Goal: Task Accomplishment & Management: Manage account settings

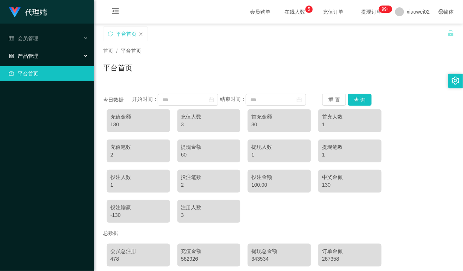
click at [39, 54] on div "产品管理" at bounding box center [47, 56] width 94 height 15
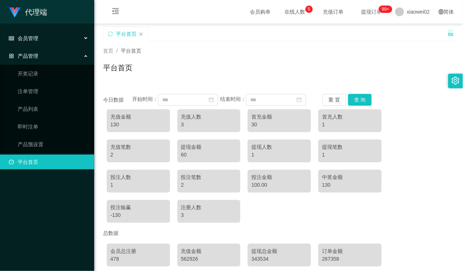
click at [30, 36] on span "会员管理" at bounding box center [23, 38] width 29 height 6
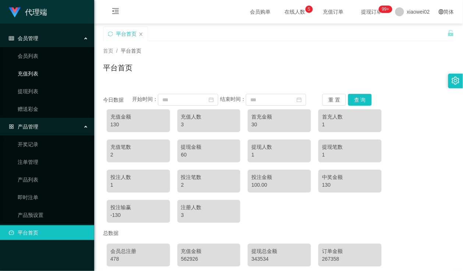
click at [37, 71] on link "充值列表" at bounding box center [53, 73] width 71 height 15
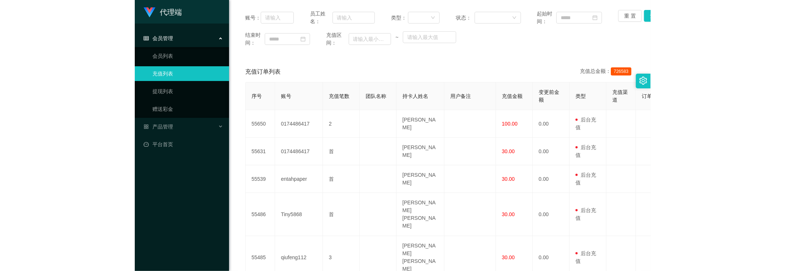
scroll to position [92, 0]
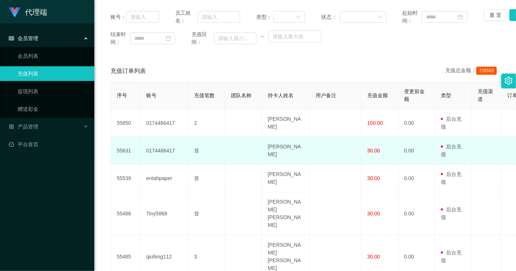
click at [284, 150] on td "[PERSON_NAME]" at bounding box center [286, 151] width 48 height 28
click at [284, 145] on td "[PERSON_NAME]" at bounding box center [286, 151] width 48 height 28
drag, startPoint x: 266, startPoint y: 145, endPoint x: 284, endPoint y: 151, distance: 19.0
click at [284, 151] on td "[PERSON_NAME]" at bounding box center [286, 151] width 48 height 28
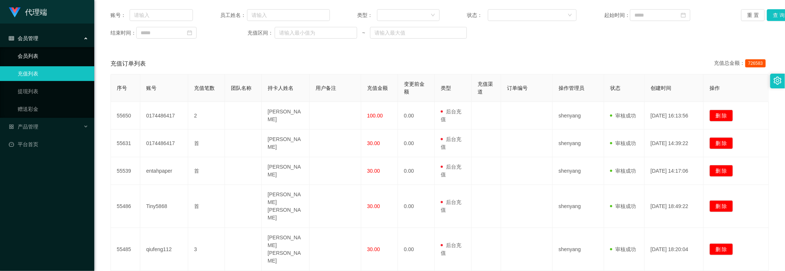
click at [37, 57] on link "会员列表" at bounding box center [53, 56] width 71 height 15
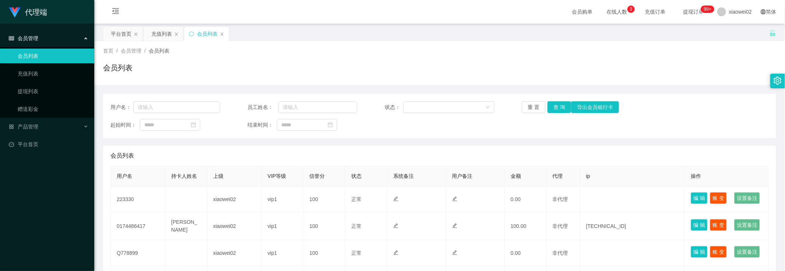
click at [37, 59] on link "会员列表" at bounding box center [53, 56] width 71 height 15
click at [34, 74] on link "充值列表" at bounding box center [53, 73] width 71 height 15
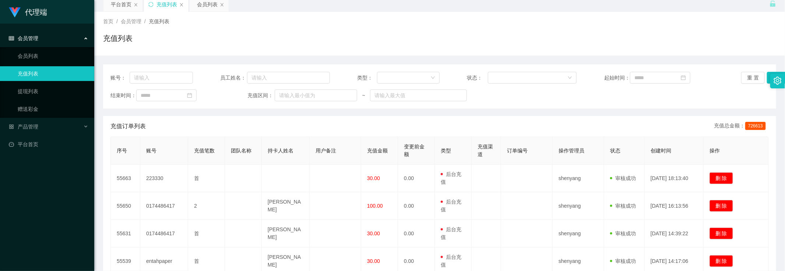
scroll to position [46, 0]
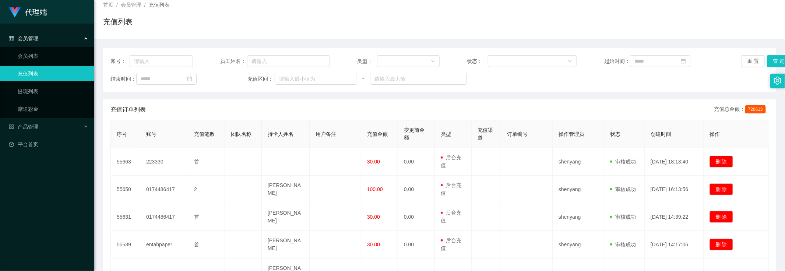
click at [56, 73] on link "充值列表" at bounding box center [53, 73] width 71 height 15
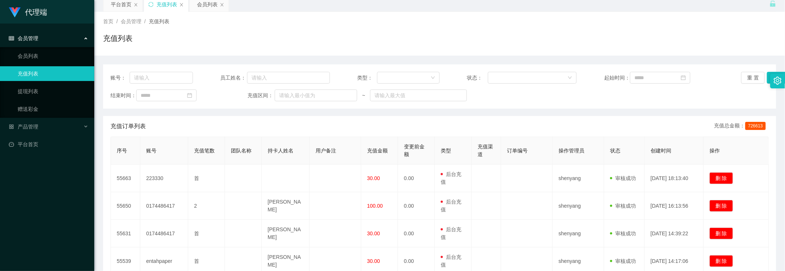
scroll to position [46, 0]
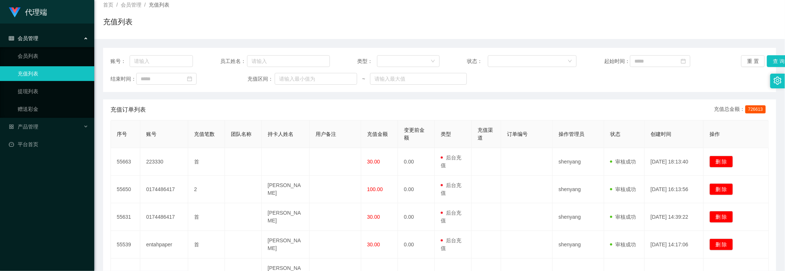
click at [695, 78] on div "结束时间： 充值区间： ~" at bounding box center [439, 79] width 658 height 12
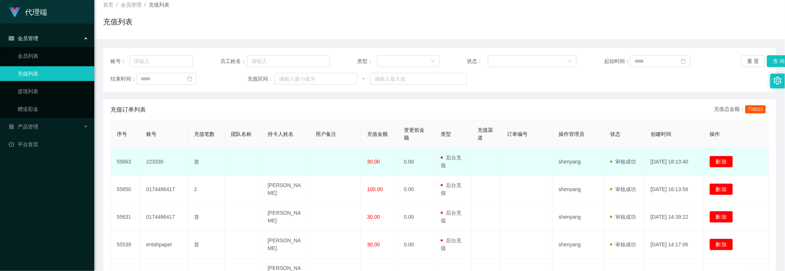
click at [405, 161] on td "0.00" at bounding box center [416, 162] width 37 height 28
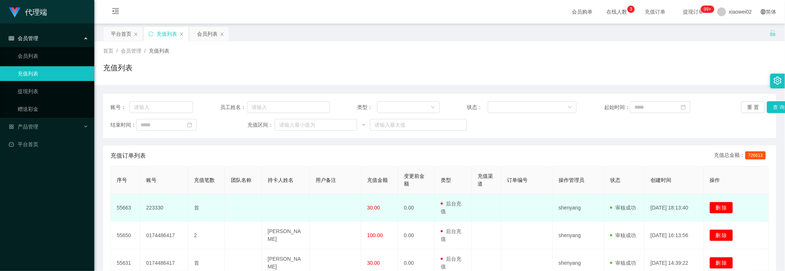
click at [412, 214] on td "0.00" at bounding box center [416, 208] width 37 height 28
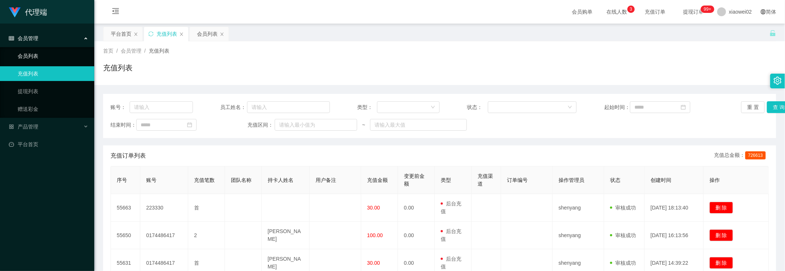
click at [36, 60] on link "会员列表" at bounding box center [53, 56] width 71 height 15
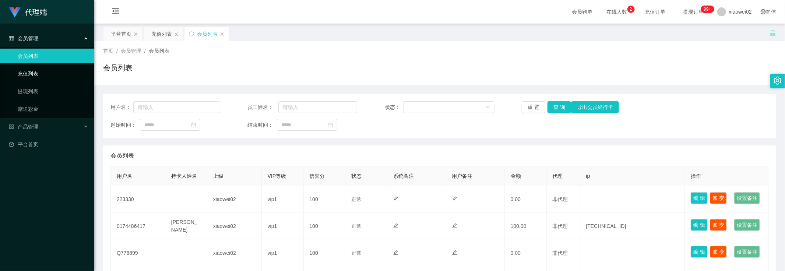
click at [38, 79] on link "充值列表" at bounding box center [53, 73] width 71 height 15
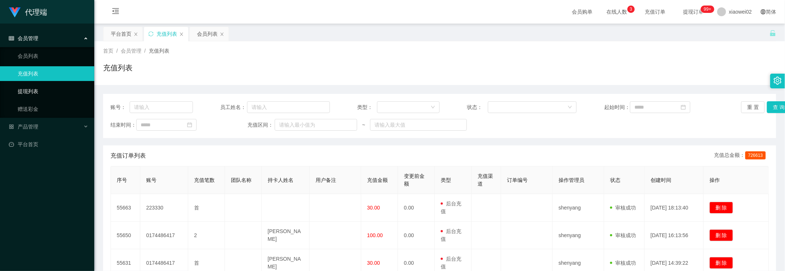
click at [36, 92] on link "提现列表" at bounding box center [53, 91] width 71 height 15
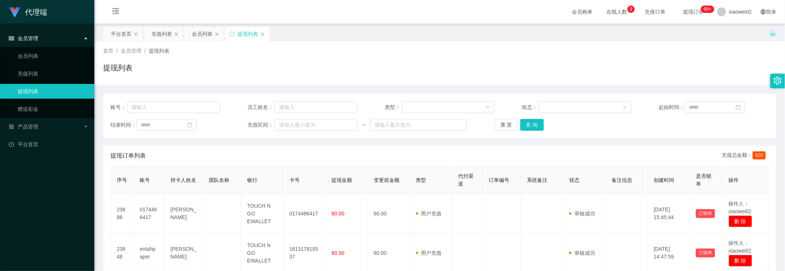
click at [56, 41] on div "会员管理" at bounding box center [47, 38] width 94 height 15
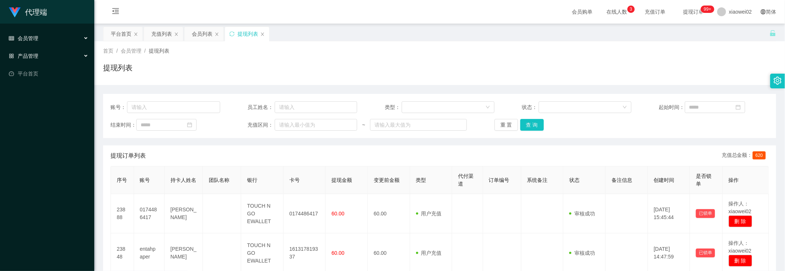
click at [46, 56] on div "产品管理" at bounding box center [47, 56] width 94 height 15
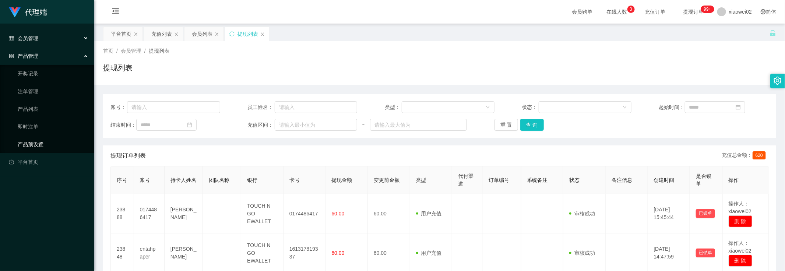
click at [42, 148] on link "产品预设置" at bounding box center [53, 144] width 71 height 15
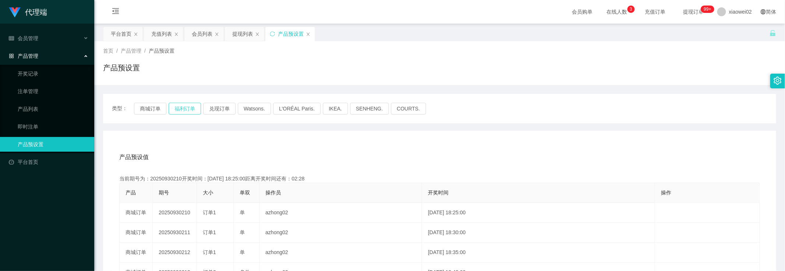
click at [183, 110] on button "福利订单" at bounding box center [185, 109] width 32 height 12
click at [150, 107] on button "商城订单" at bounding box center [150, 109] width 32 height 12
click at [155, 110] on button "商城订单" at bounding box center [150, 109] width 32 height 12
click at [184, 109] on button "福利订单" at bounding box center [185, 109] width 32 height 12
click at [34, 161] on link "平台首页" at bounding box center [49, 162] width 80 height 15
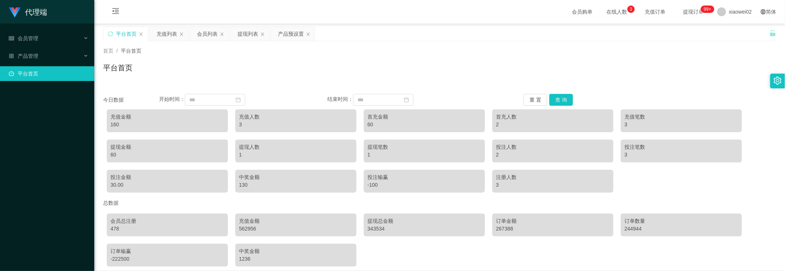
click at [30, 69] on link "平台首页" at bounding box center [49, 73] width 80 height 15
click at [43, 52] on div "产品管理" at bounding box center [47, 56] width 94 height 15
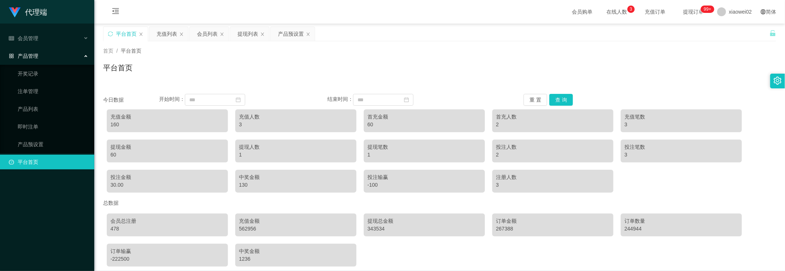
click at [40, 155] on link "平台首页" at bounding box center [49, 162] width 80 height 15
click at [43, 141] on link "产品预设置" at bounding box center [53, 144] width 71 height 15
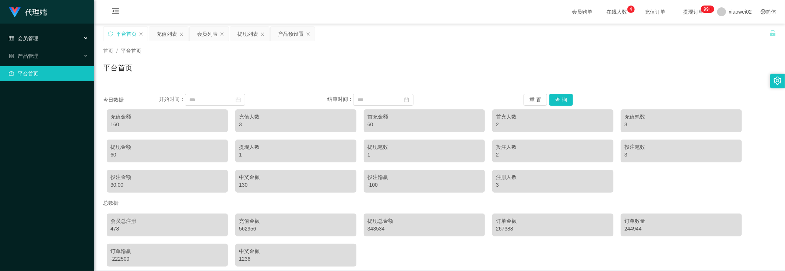
click at [34, 42] on div "会员管理" at bounding box center [47, 38] width 94 height 15
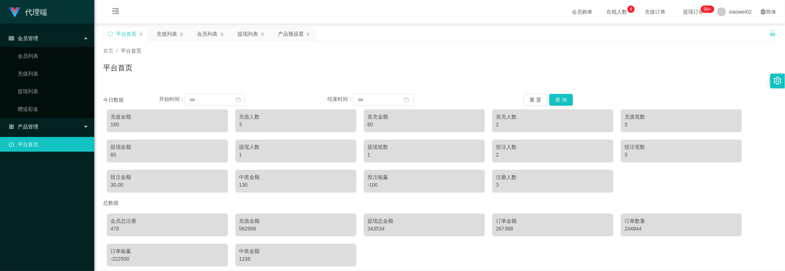
click at [37, 126] on span "产品管理" at bounding box center [23, 127] width 29 height 6
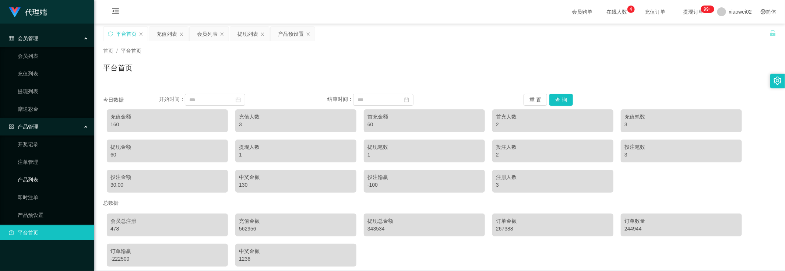
click at [36, 179] on link "产品列表" at bounding box center [53, 179] width 71 height 15
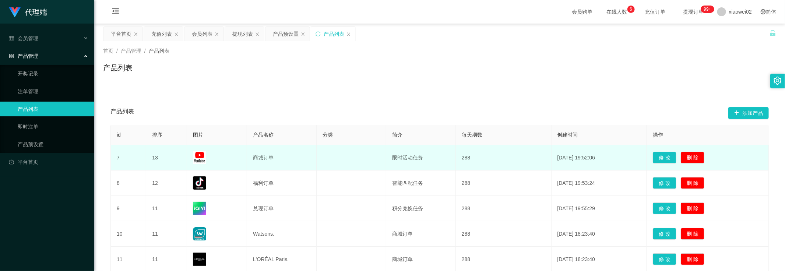
click at [261, 164] on td "商城订单" at bounding box center [282, 157] width 70 height 25
click at [263, 163] on td "商城订单" at bounding box center [282, 157] width 70 height 25
click at [261, 156] on td "商城订单" at bounding box center [282, 157] width 70 height 25
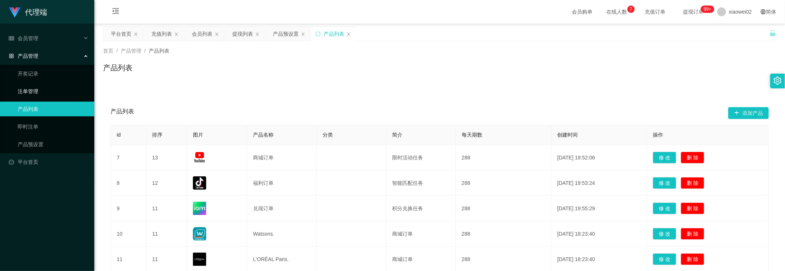
click at [49, 89] on link "注单管理" at bounding box center [53, 91] width 71 height 15
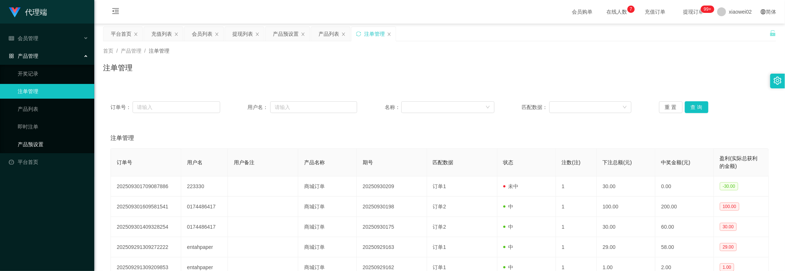
click at [28, 139] on link "产品预设置" at bounding box center [53, 144] width 71 height 15
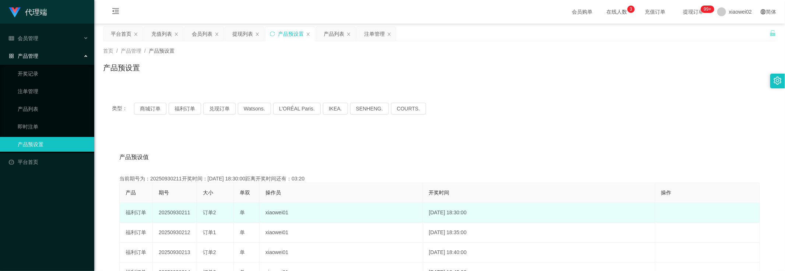
click at [336, 212] on td "xiaowei01" at bounding box center [341, 213] width 163 height 20
drag, startPoint x: 158, startPoint y: 210, endPoint x: 188, endPoint y: 212, distance: 30.6
click at [188, 212] on td "20250930211" at bounding box center [175, 213] width 44 height 20
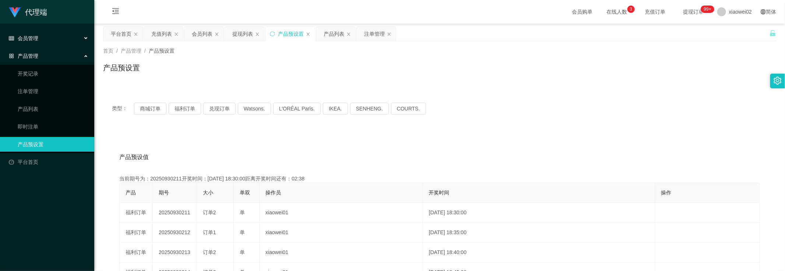
click at [36, 38] on span "会员管理" at bounding box center [23, 38] width 29 height 6
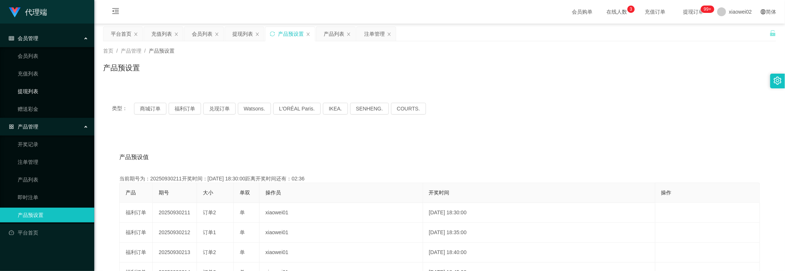
click at [32, 92] on link "提现列表" at bounding box center [53, 91] width 71 height 15
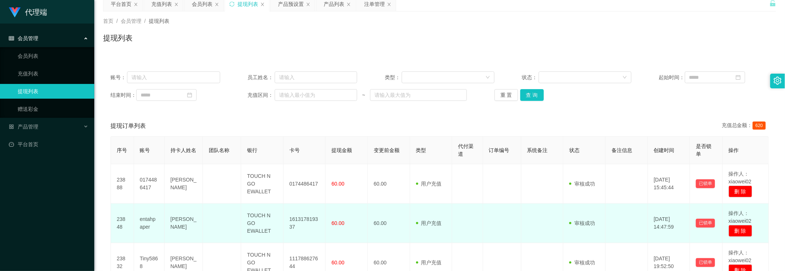
scroll to position [46, 0]
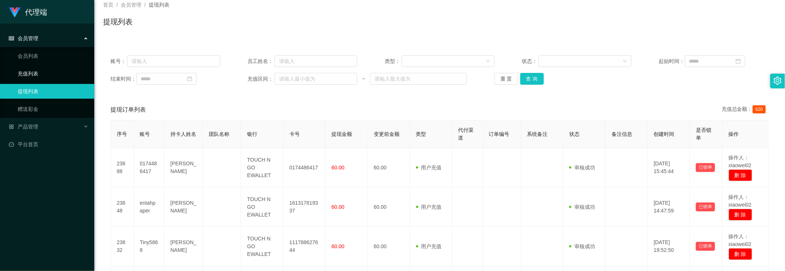
click at [59, 71] on link "充值列表" at bounding box center [53, 73] width 71 height 15
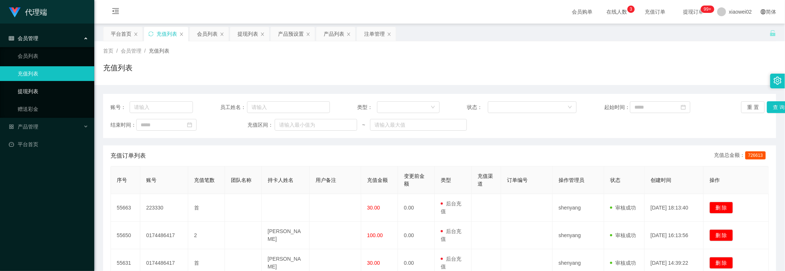
click at [37, 96] on link "提现列表" at bounding box center [53, 91] width 71 height 15
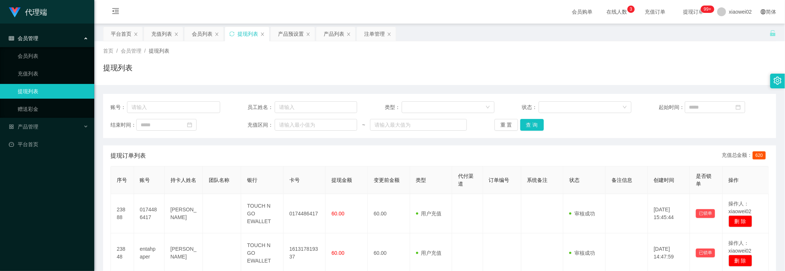
click at [38, 82] on ul "会员列表 充值列表 提现列表 赠送彩金" at bounding box center [47, 82] width 94 height 71
click at [37, 73] on link "充值列表" at bounding box center [53, 73] width 71 height 15
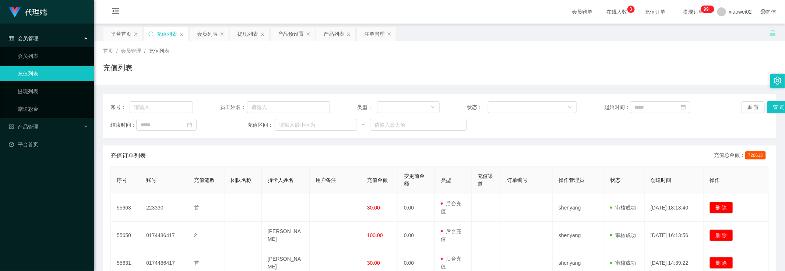
click at [530, 146] on div "充值订单列表 充值总金额： 726613" at bounding box center [439, 155] width 658 height 21
click at [39, 87] on link "提现列表" at bounding box center [53, 91] width 71 height 15
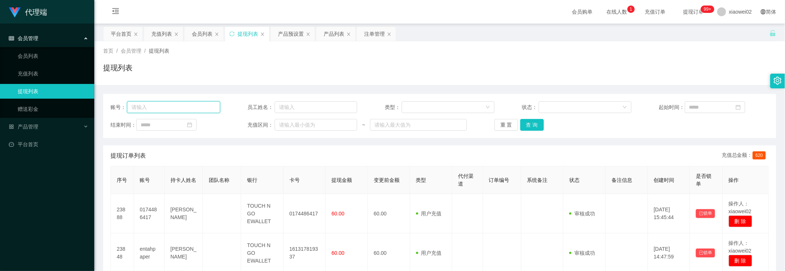
click at [147, 108] on input "text" at bounding box center [173, 107] width 93 height 12
type input "223330"
click at [529, 122] on button "查 询" at bounding box center [532, 125] width 24 height 12
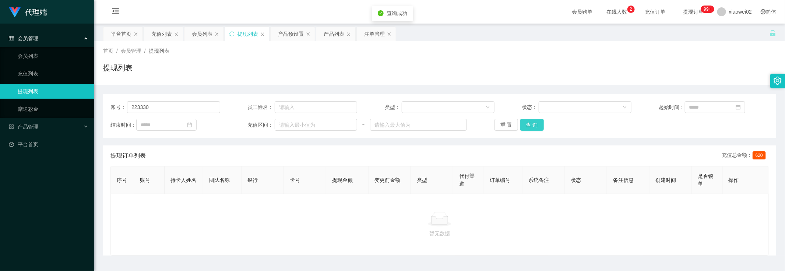
click at [529, 122] on button "查 询" at bounding box center [532, 125] width 24 height 12
click at [292, 109] on input "text" at bounding box center [316, 107] width 83 height 12
drag, startPoint x: 154, startPoint y: 109, endPoint x: 131, endPoint y: 108, distance: 23.2
click at [131, 109] on input "223330" at bounding box center [173, 107] width 93 height 12
click at [196, 33] on div "会员列表" at bounding box center [202, 34] width 21 height 14
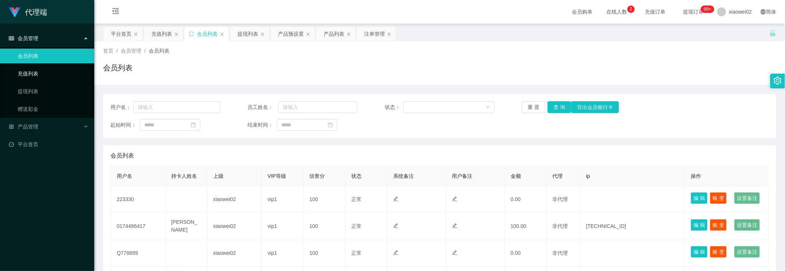
click at [30, 75] on link "充值列表" at bounding box center [53, 73] width 71 height 15
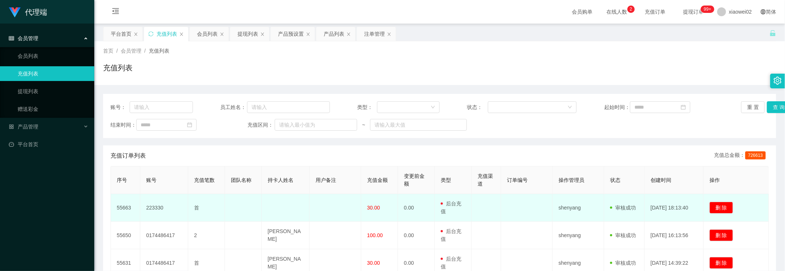
click at [319, 209] on td at bounding box center [336, 208] width 52 height 28
click at [293, 207] on td at bounding box center [286, 208] width 48 height 28
click at [415, 211] on td "0.00" at bounding box center [416, 208] width 37 height 28
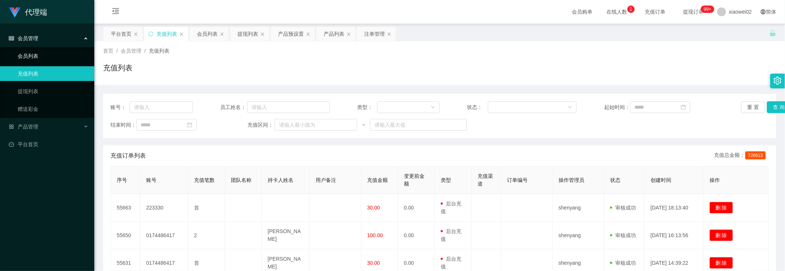
click at [44, 52] on link "会员列表" at bounding box center [53, 56] width 71 height 15
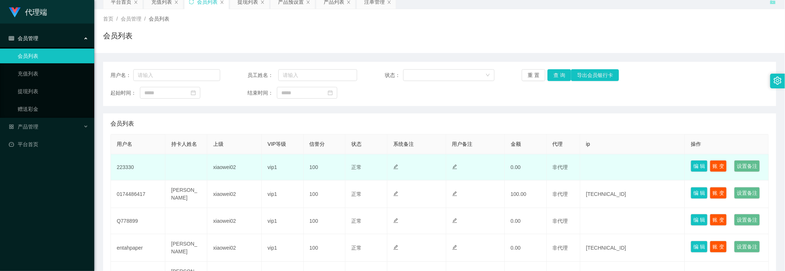
scroll to position [46, 0]
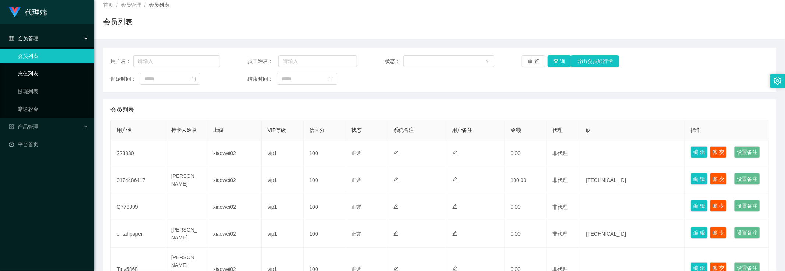
click at [36, 70] on link "充值列表" at bounding box center [53, 73] width 71 height 15
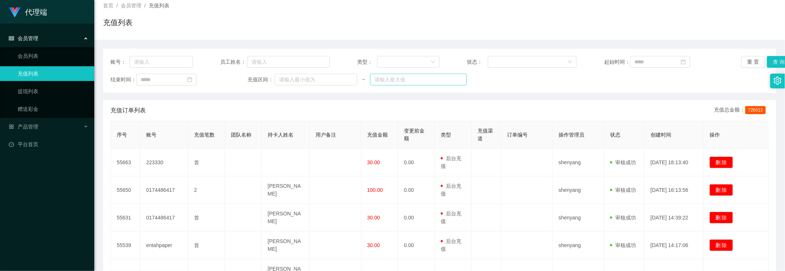
scroll to position [46, 0]
click at [34, 93] on link "提现列表" at bounding box center [53, 91] width 71 height 15
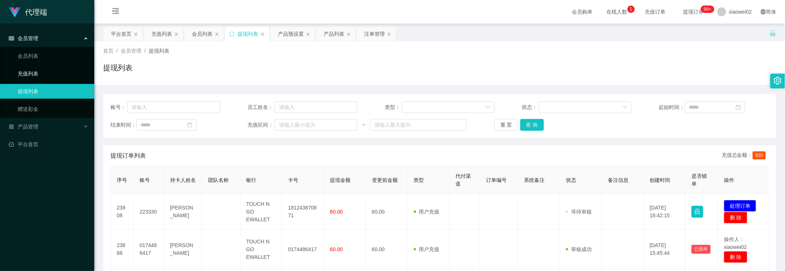
click at [32, 78] on link "充值列表" at bounding box center [53, 73] width 71 height 15
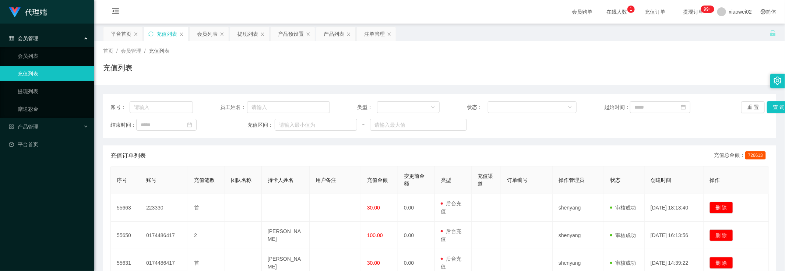
scroll to position [46, 0]
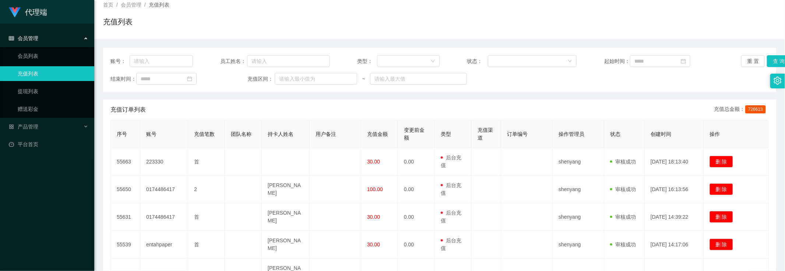
click at [177, 24] on div "充值列表" at bounding box center [439, 24] width 673 height 17
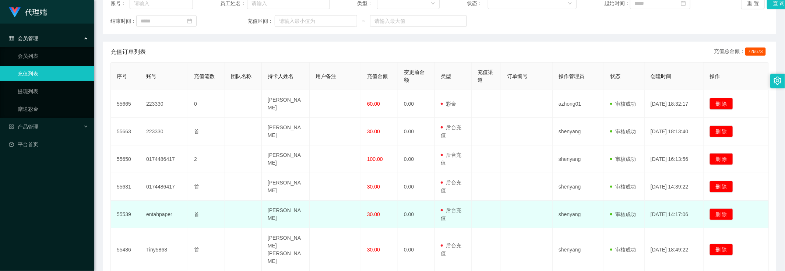
scroll to position [138, 0]
